Goal: Find specific page/section: Find specific page/section

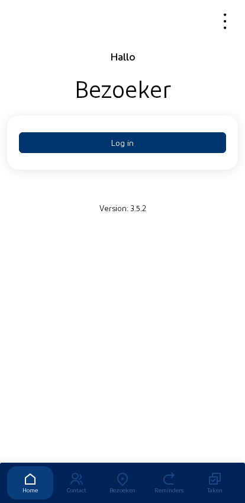
click at [91, 141] on button "Log in" at bounding box center [123, 142] width 208 height 21
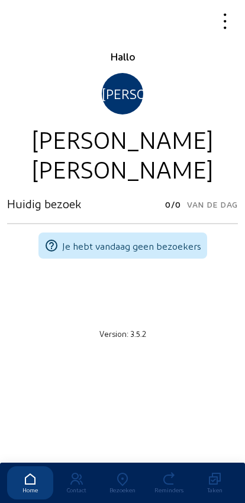
click at [225, 15] on icon at bounding box center [225, 21] width 20 height 21
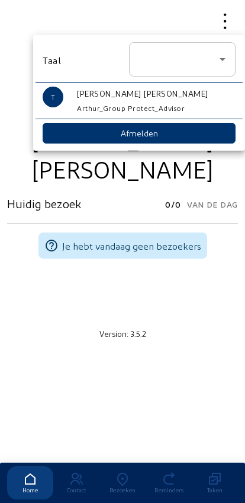
click at [104, 101] on div "Arthur_Group Protect_Advisor" at bounding box center [156, 108] width 159 height 14
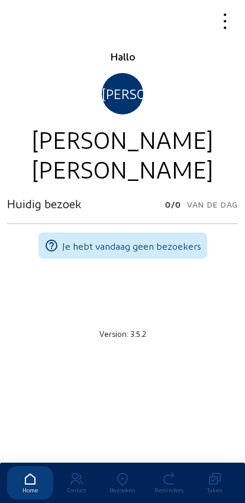
click at [226, 27] on icon at bounding box center [225, 21] width 20 height 21
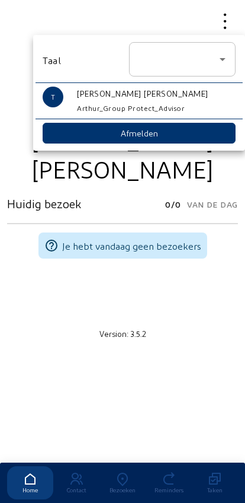
click at [60, 99] on div "T" at bounding box center [53, 97] width 21 height 21
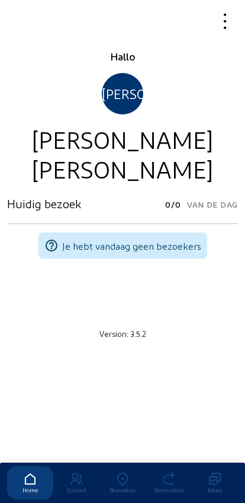
click at [228, 24] on icon at bounding box center [225, 21] width 20 height 21
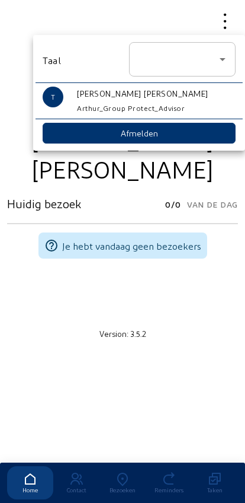
click at [107, 126] on button "Afmelden" at bounding box center [139, 133] width 193 height 21
click at [128, 130] on button "Afmelden" at bounding box center [139, 133] width 193 height 21
click at [102, 451] on div at bounding box center [122, 251] width 245 height 503
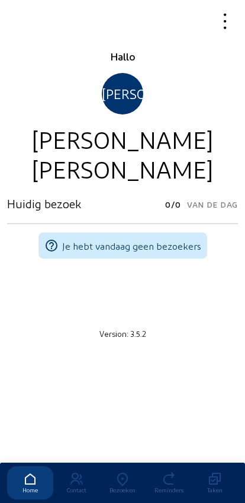
click at [228, 17] on icon at bounding box center [225, 21] width 20 height 21
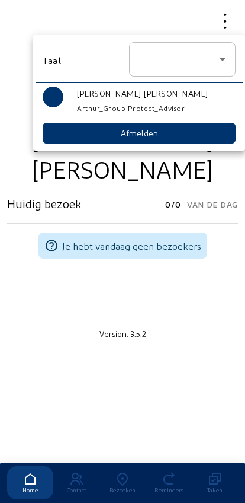
click at [130, 129] on button "Afmelden" at bounding box center [139, 133] width 193 height 21
click at [225, 55] on icon at bounding box center [223, 59] width 14 height 14
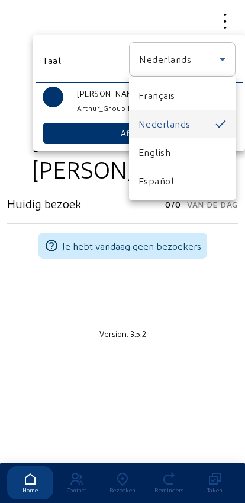
click at [34, 337] on div at bounding box center [122, 251] width 245 height 503
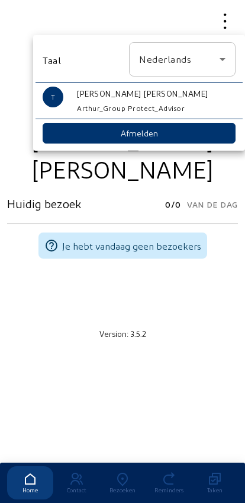
click at [118, 458] on div at bounding box center [122, 251] width 245 height 503
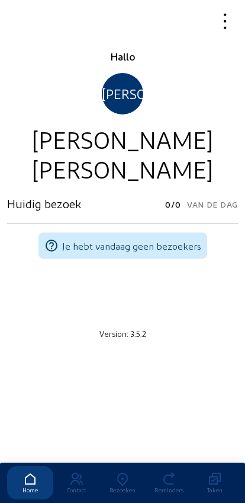
click at [109, 472] on icon at bounding box center [123, 479] width 46 height 14
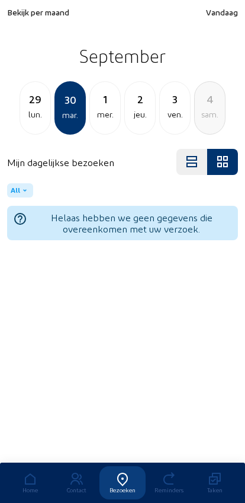
click at [38, 117] on div "lun." at bounding box center [35, 114] width 30 height 14
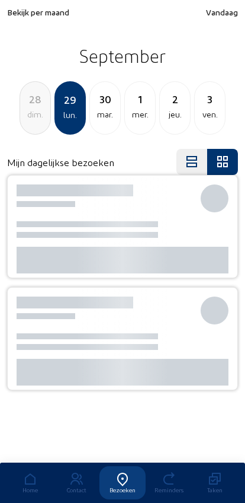
click at [209, 97] on div "3" at bounding box center [210, 99] width 30 height 17
click at [23, 486] on div "Home" at bounding box center [30, 489] width 46 height 7
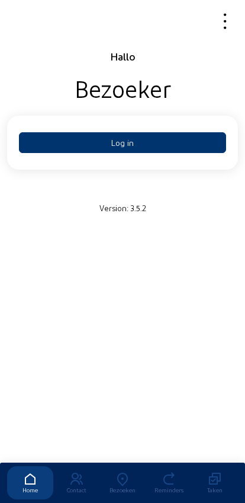
click at [100, 133] on button "Log in" at bounding box center [123, 142] width 208 height 21
